Goal: Task Accomplishment & Management: Complete application form

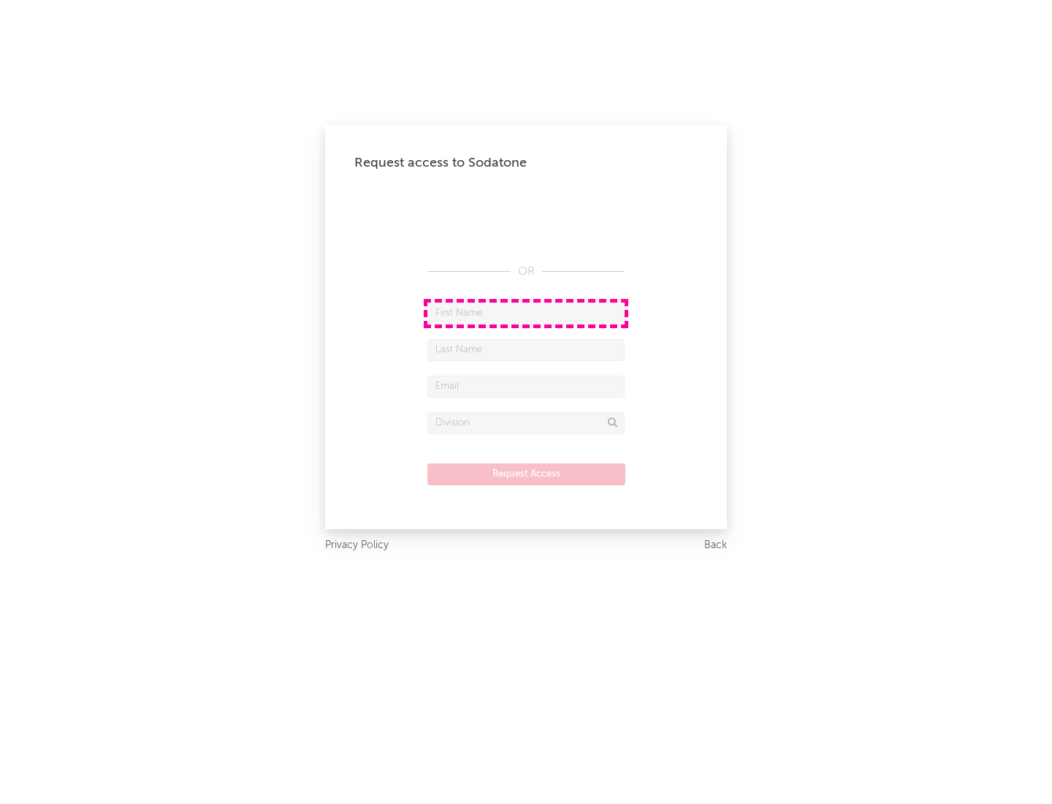
click at [526, 313] on input "text" at bounding box center [525, 313] width 197 height 22
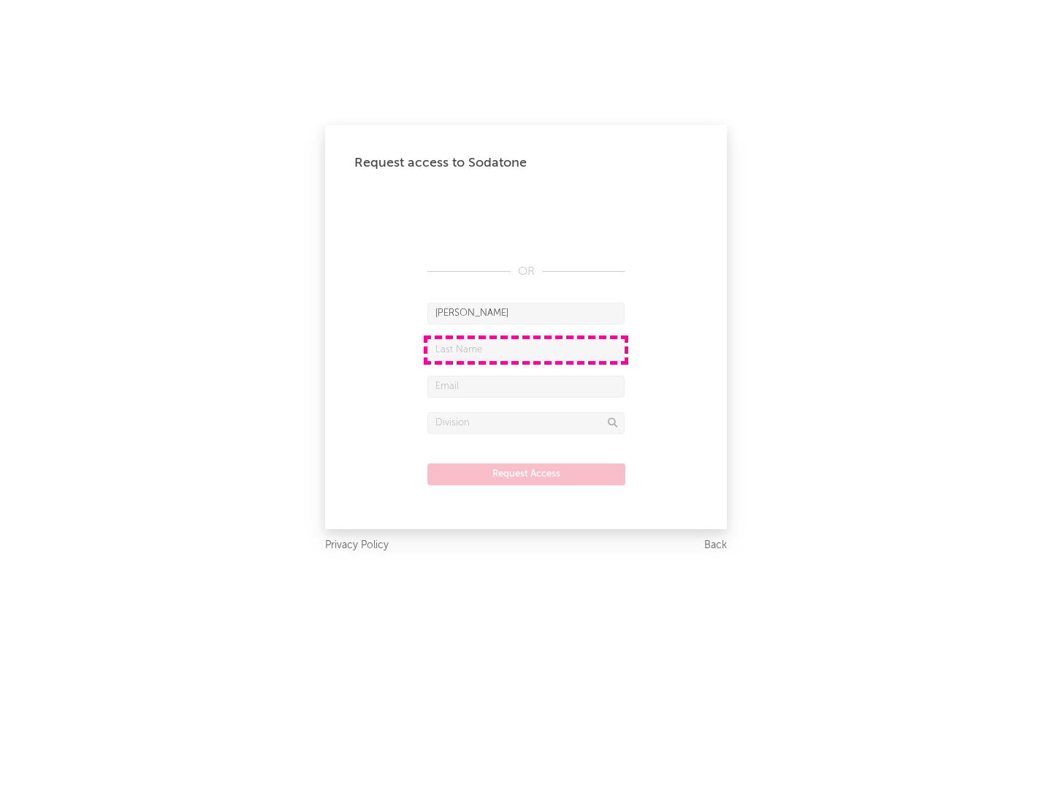
type input "[PERSON_NAME]"
click at [526, 349] on input "text" at bounding box center [525, 350] width 197 height 22
type input "[PERSON_NAME]"
click at [526, 386] on input "text" at bounding box center [525, 387] width 197 height 22
type input "[EMAIL_ADDRESS][DOMAIN_NAME]"
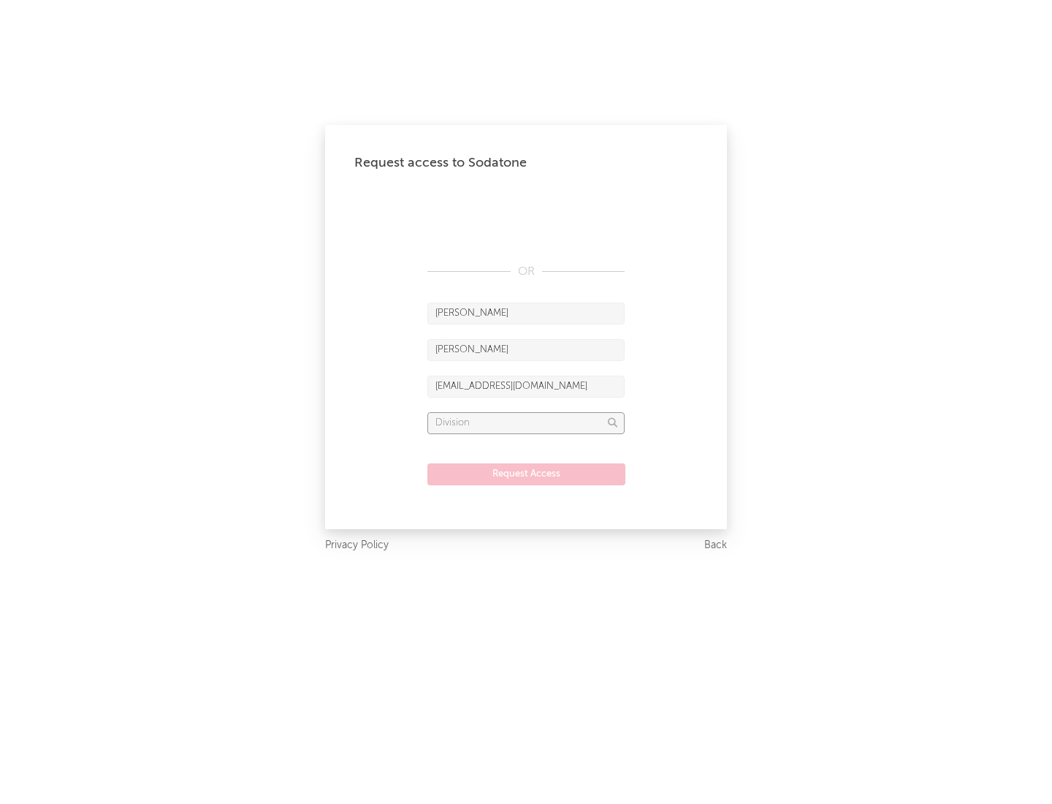
click at [526, 422] on input "text" at bounding box center [525, 423] width 197 height 22
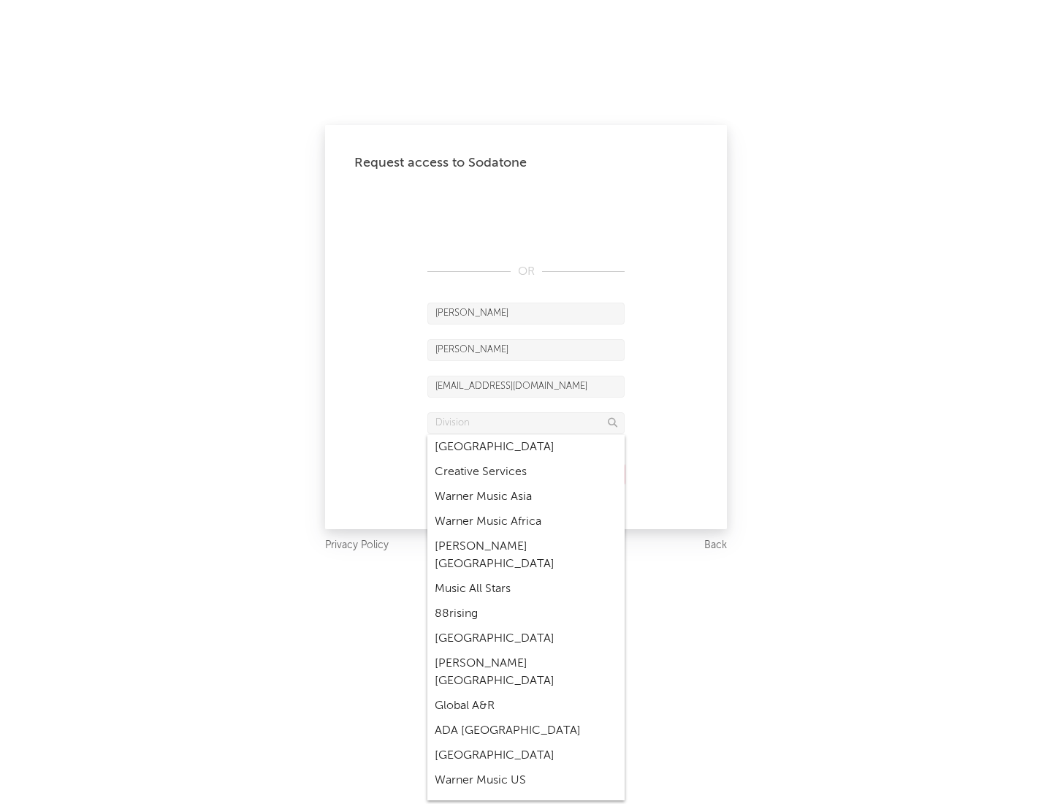
click at [526, 576] on div "Music All Stars" at bounding box center [525, 588] width 197 height 25
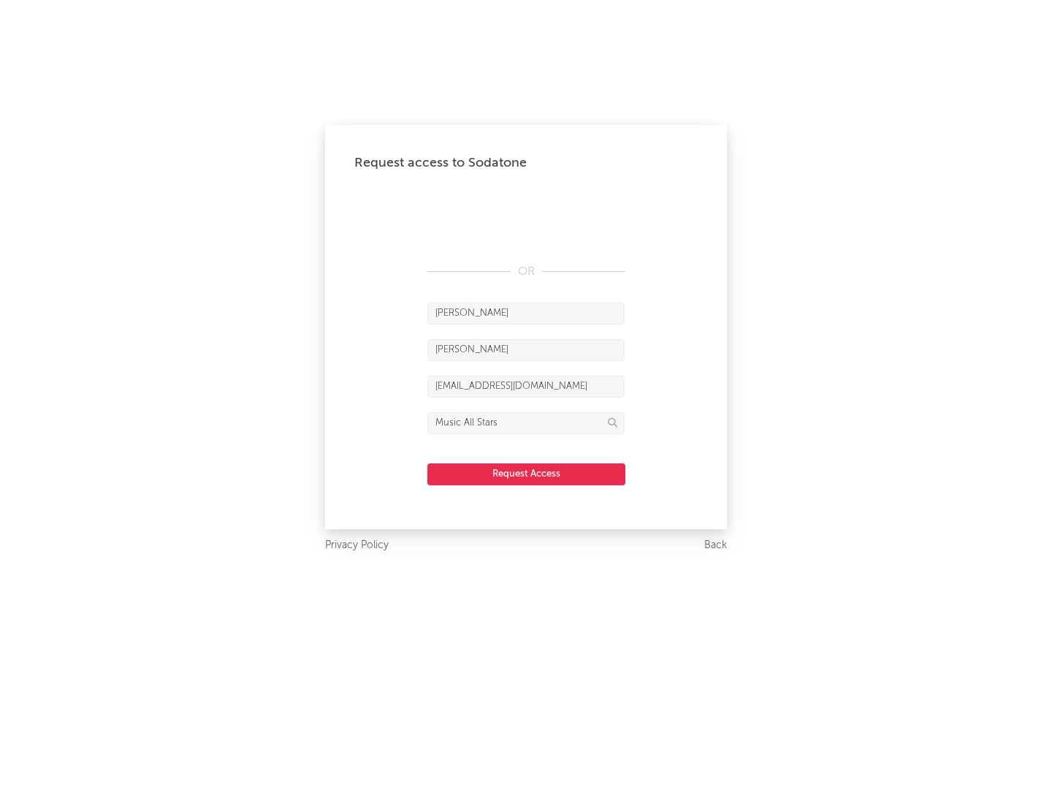
type input "Music All Stars"
click at [526, 473] on button "Request Access" at bounding box center [526, 474] width 198 height 22
